Goal: Navigation & Orientation: Find specific page/section

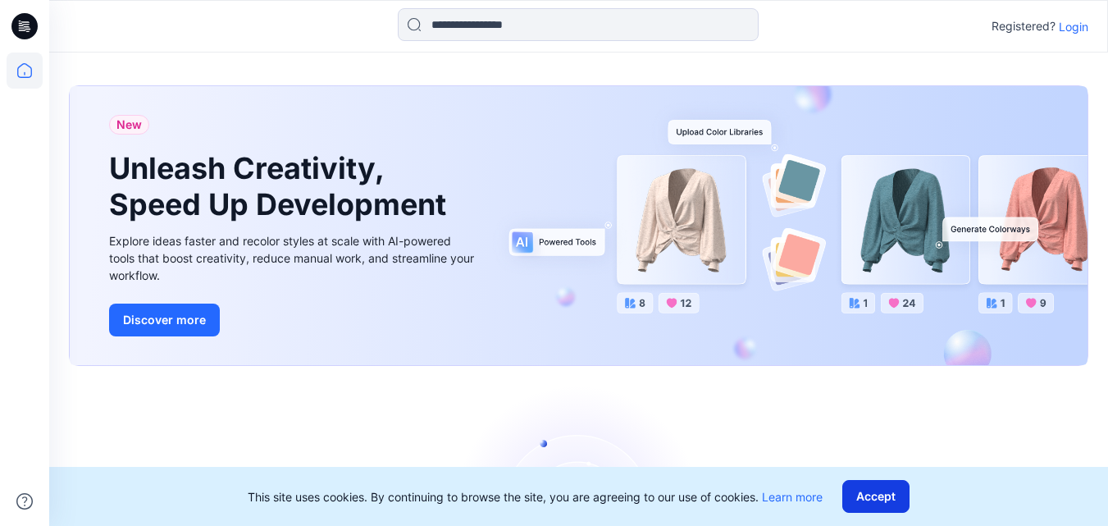
click at [878, 493] on button "Accept" at bounding box center [875, 496] width 67 height 33
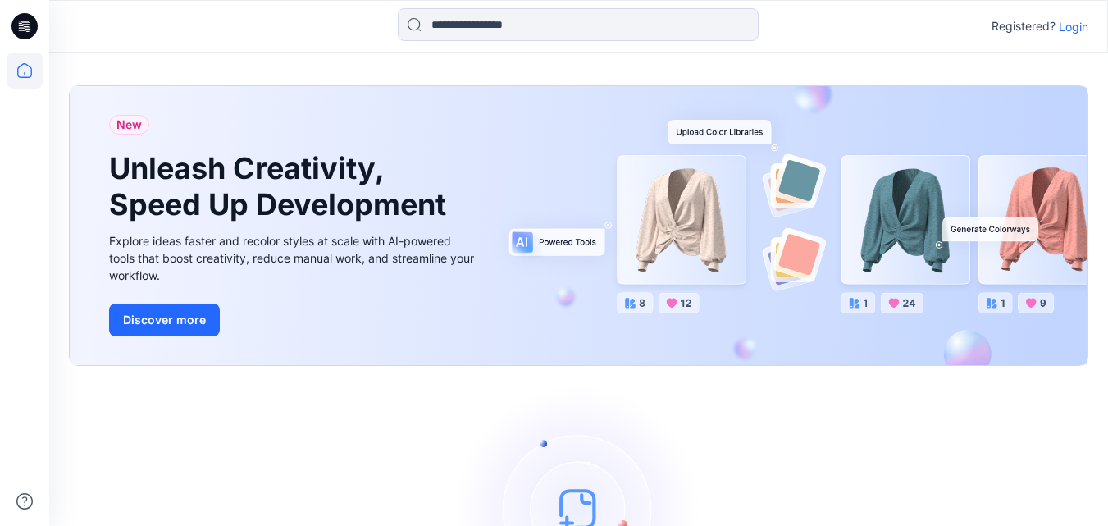
click at [1079, 27] on p "Login" at bounding box center [1074, 26] width 30 height 17
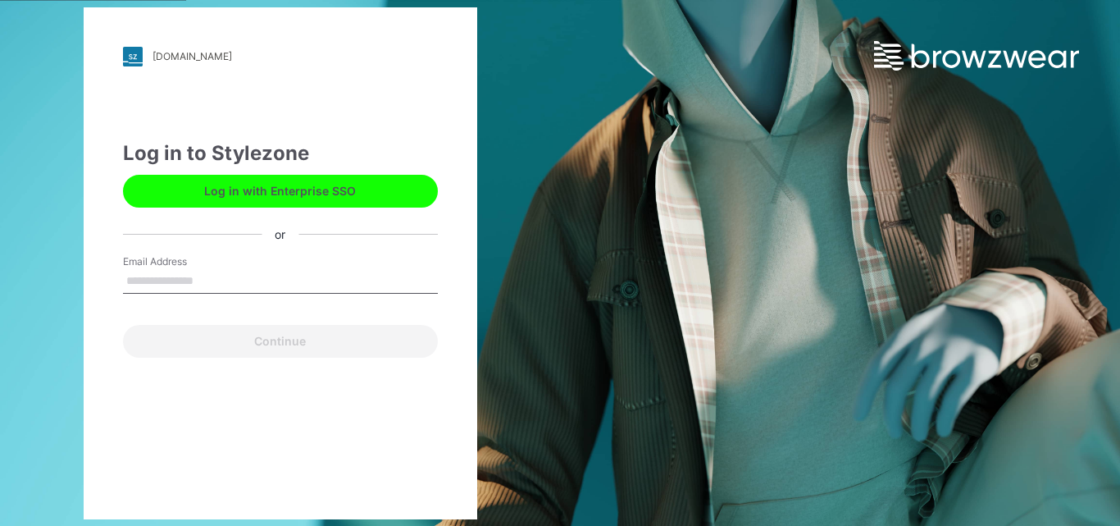
click at [254, 269] on input "Email Address" at bounding box center [280, 281] width 315 height 25
type input "**********"
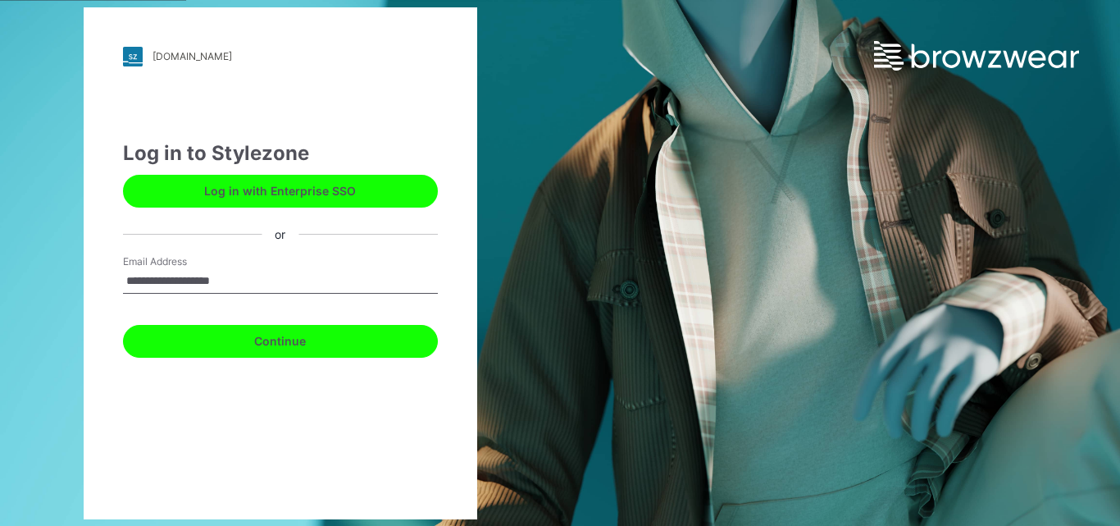
click at [252, 337] on button "Continue" at bounding box center [280, 341] width 315 height 33
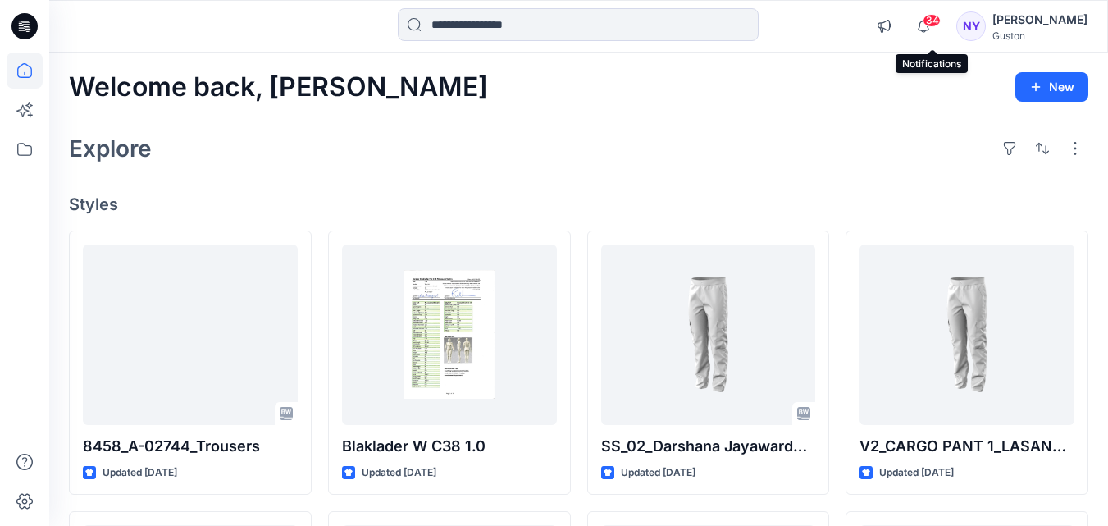
click at [934, 21] on span "34" at bounding box center [932, 20] width 18 height 13
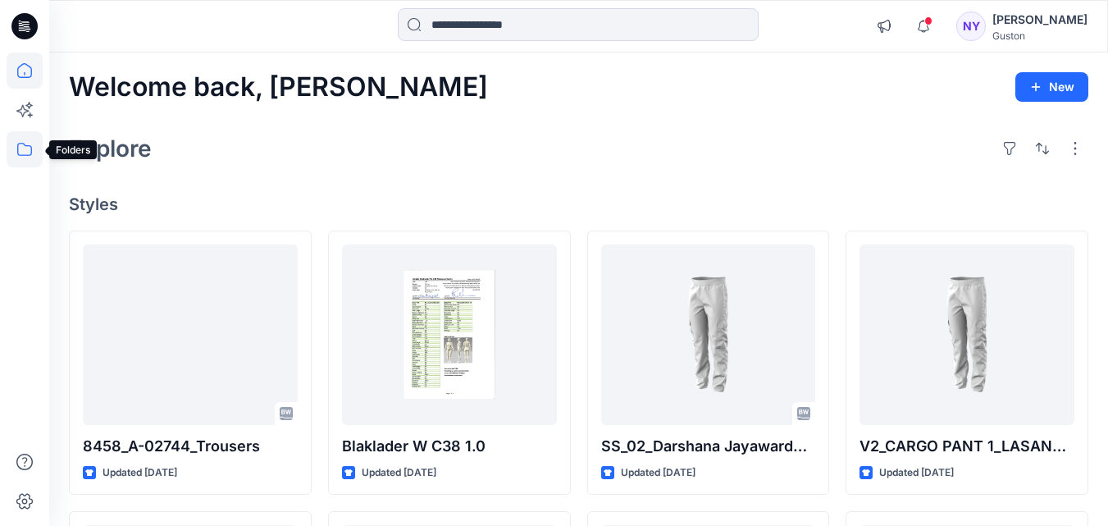
click at [22, 148] on icon at bounding box center [25, 149] width 36 height 36
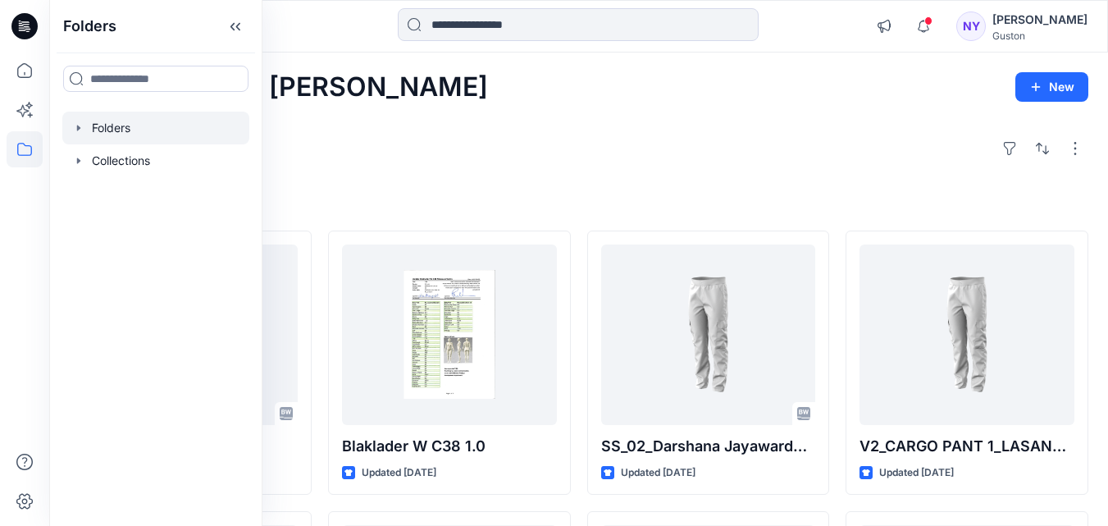
click at [130, 123] on div at bounding box center [155, 128] width 187 height 33
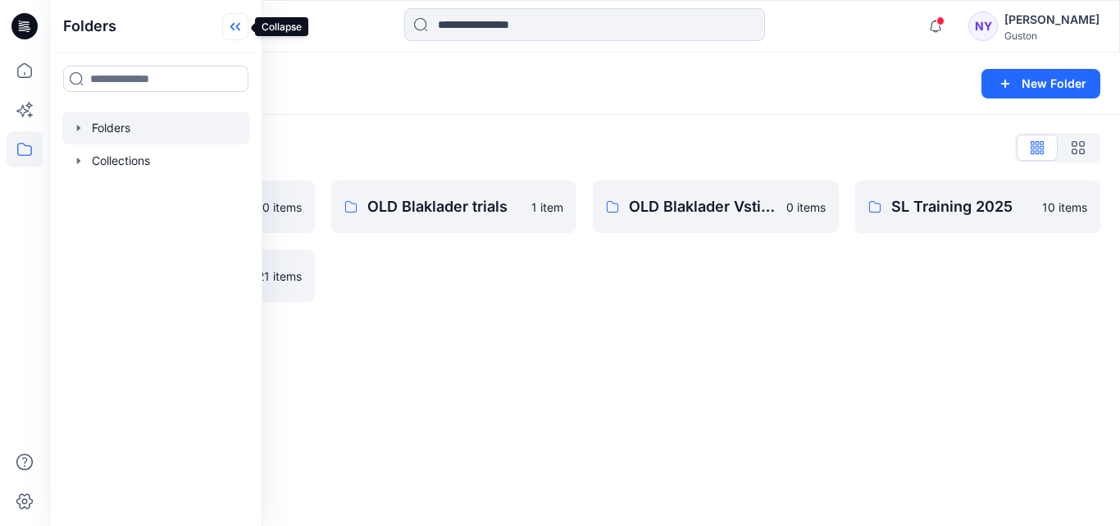
click at [236, 24] on icon at bounding box center [235, 26] width 26 height 27
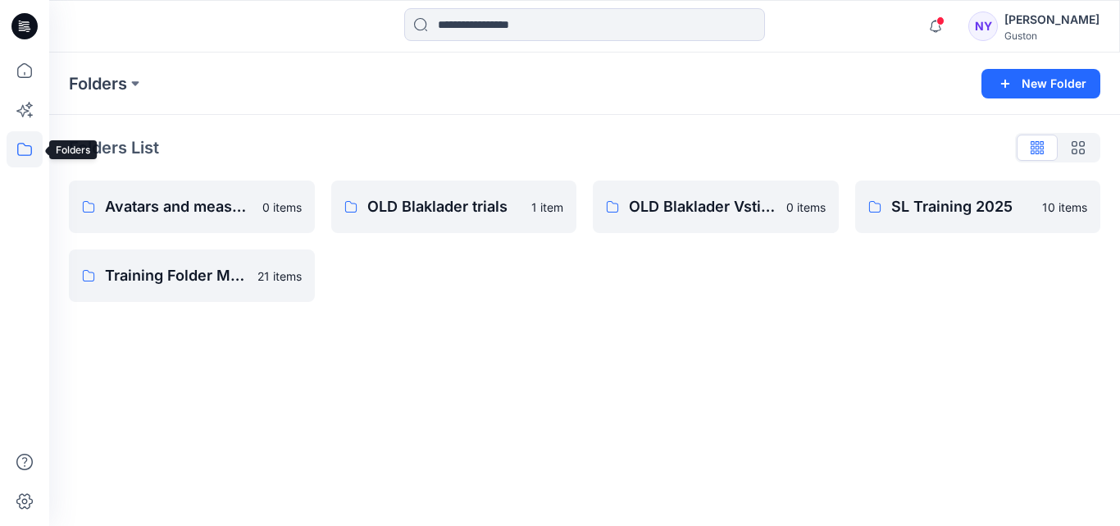
click at [22, 146] on icon at bounding box center [25, 149] width 36 height 36
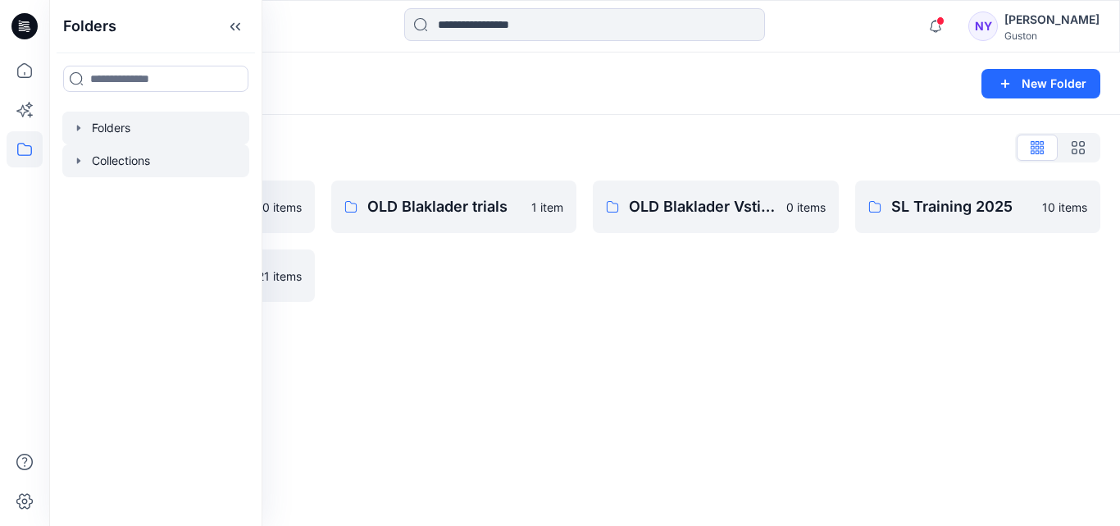
click at [130, 162] on div at bounding box center [155, 160] width 187 height 33
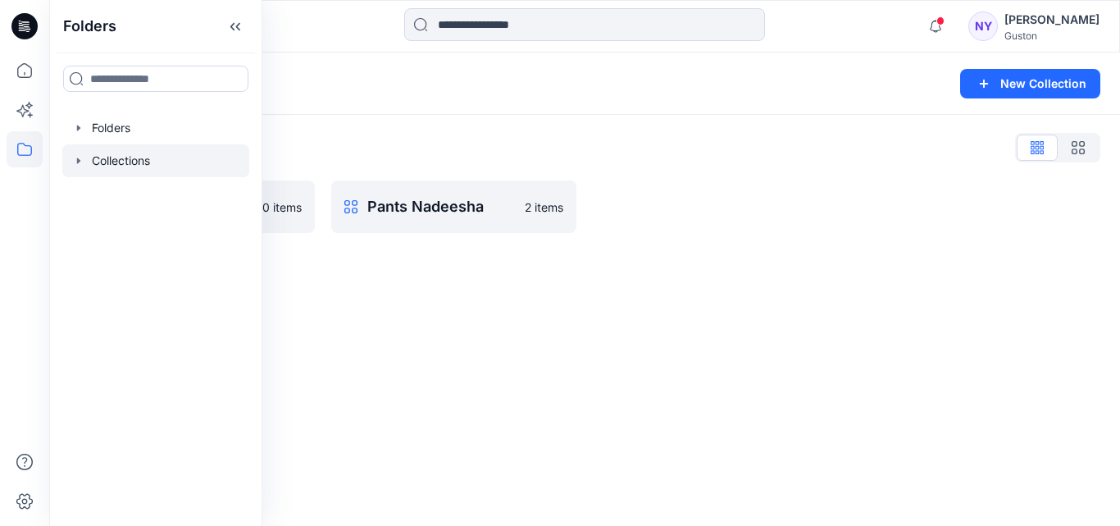
click at [471, 310] on div "Collections New Collection Collections List Browzwear trails 0 items Pants Nade…" at bounding box center [584, 288] width 1071 height 473
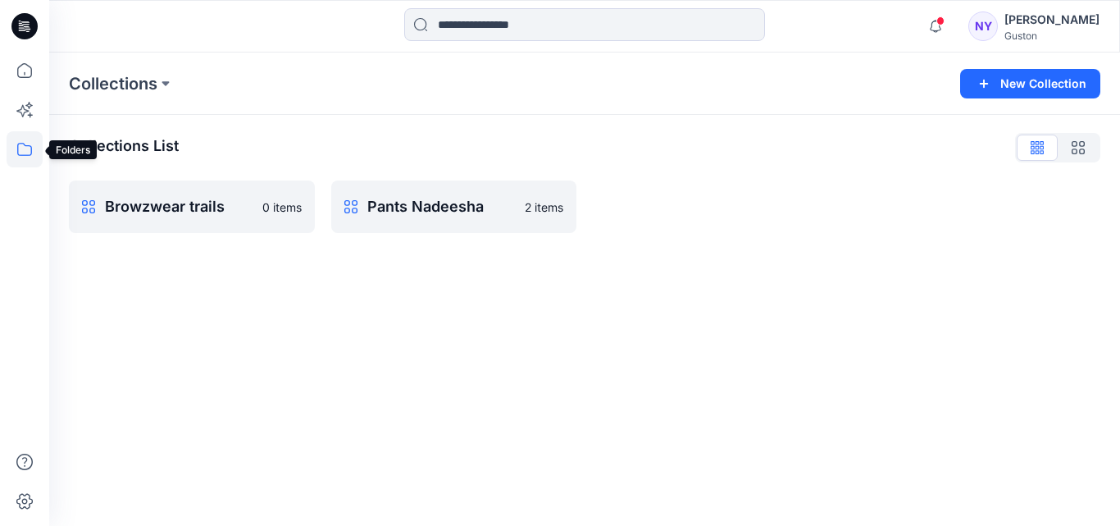
click at [27, 149] on icon at bounding box center [25, 149] width 36 height 36
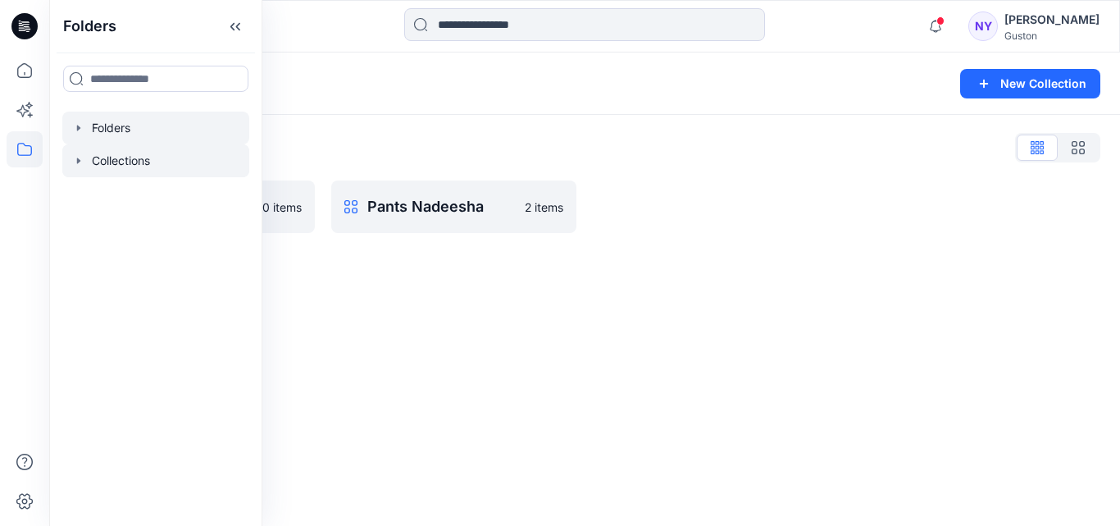
click at [120, 130] on div at bounding box center [155, 128] width 187 height 33
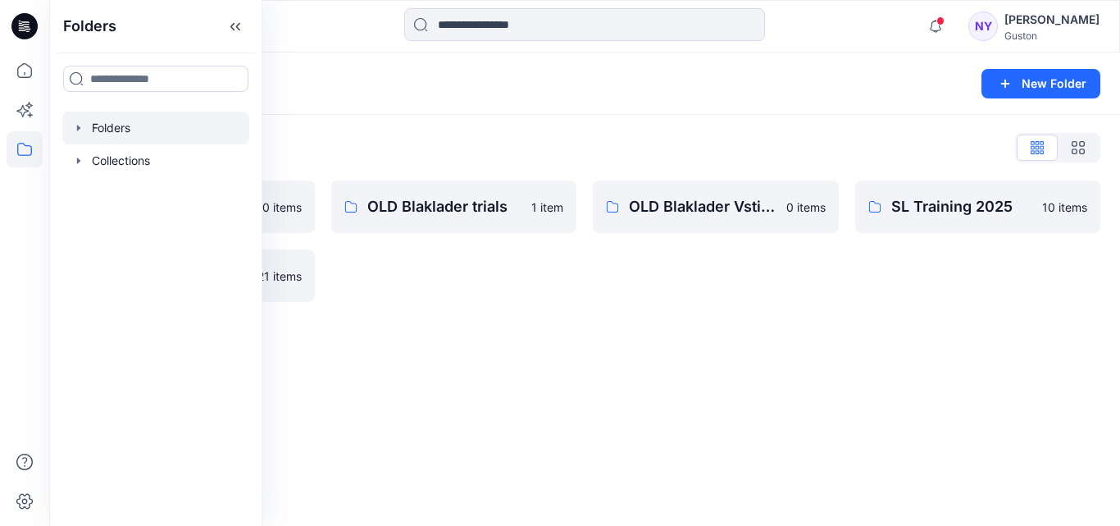
click at [545, 327] on div "Folders New Folder Folders List Avatars and measurement lists 0 items Training …" at bounding box center [584, 288] width 1071 height 473
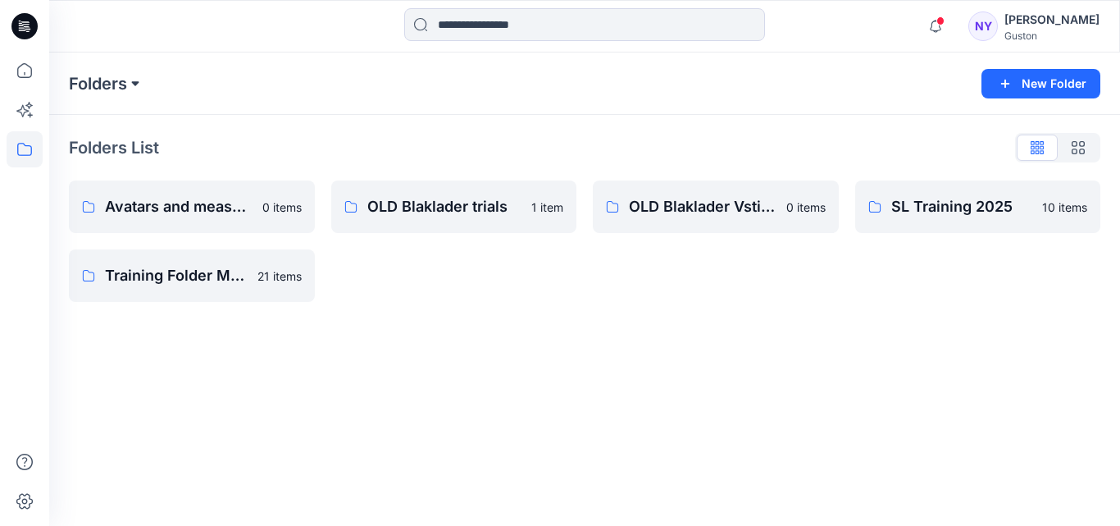
click at [136, 86] on button at bounding box center [135, 83] width 16 height 23
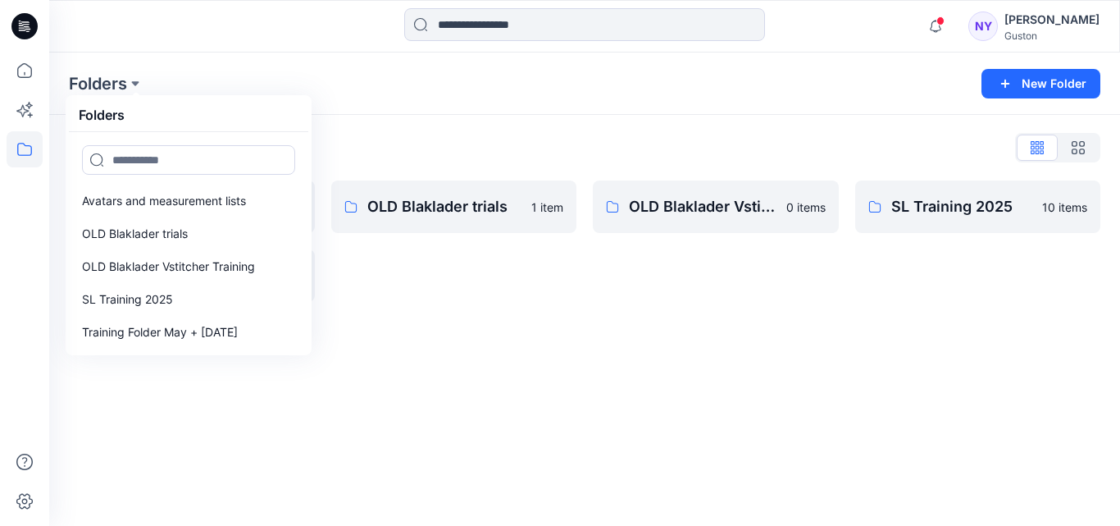
click at [558, 364] on div "Folders Folders Avatars and measurement lists OLD Blaklader trials OLD Blaklade…" at bounding box center [584, 288] width 1071 height 473
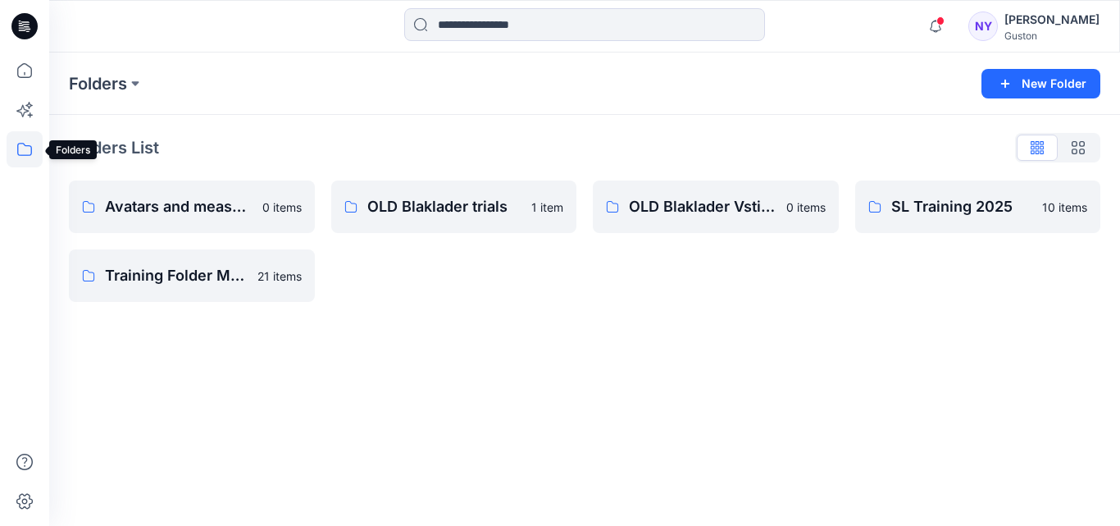
click at [21, 148] on icon at bounding box center [25, 149] width 36 height 36
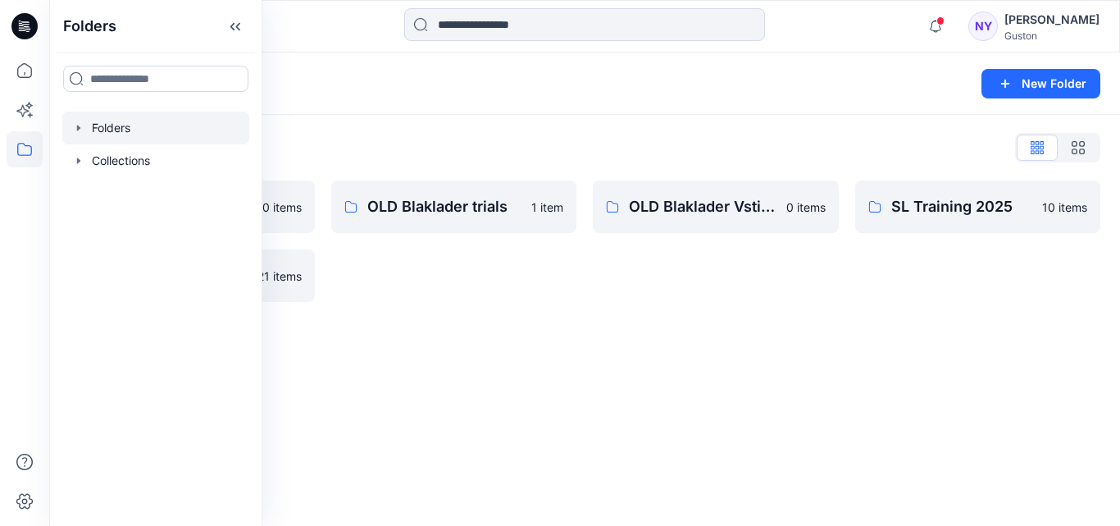
click at [79, 129] on icon "button" at bounding box center [78, 128] width 3 height 6
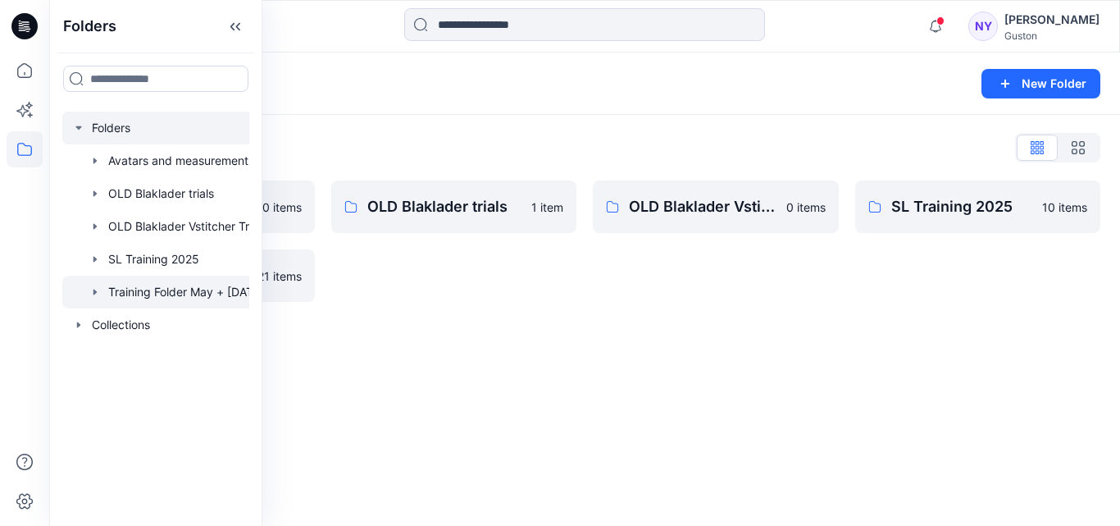
click at [171, 294] on div at bounding box center [176, 292] width 229 height 33
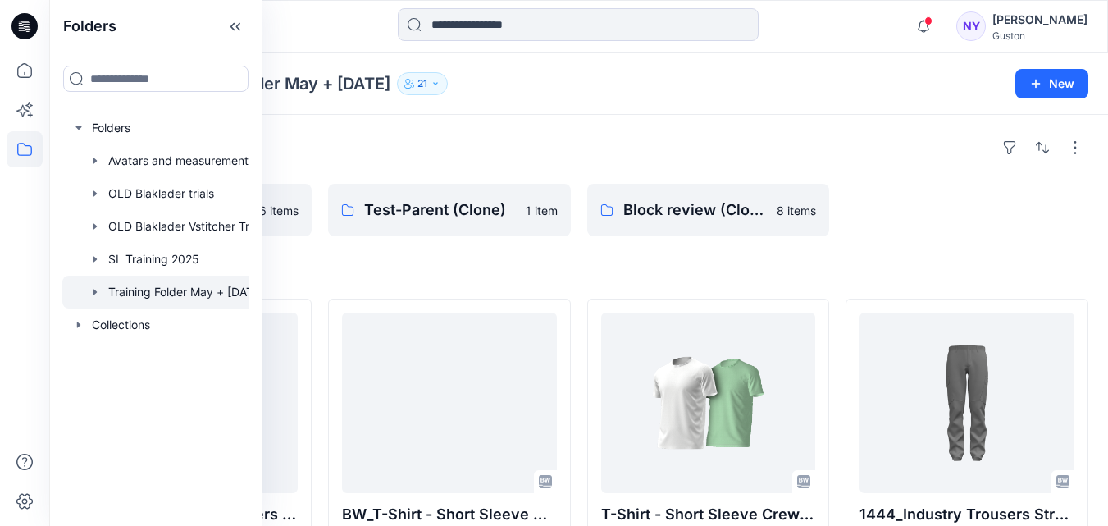
click at [869, 143] on div "Folders" at bounding box center [579, 148] width 1020 height 26
